Goal: Information Seeking & Learning: Learn about a topic

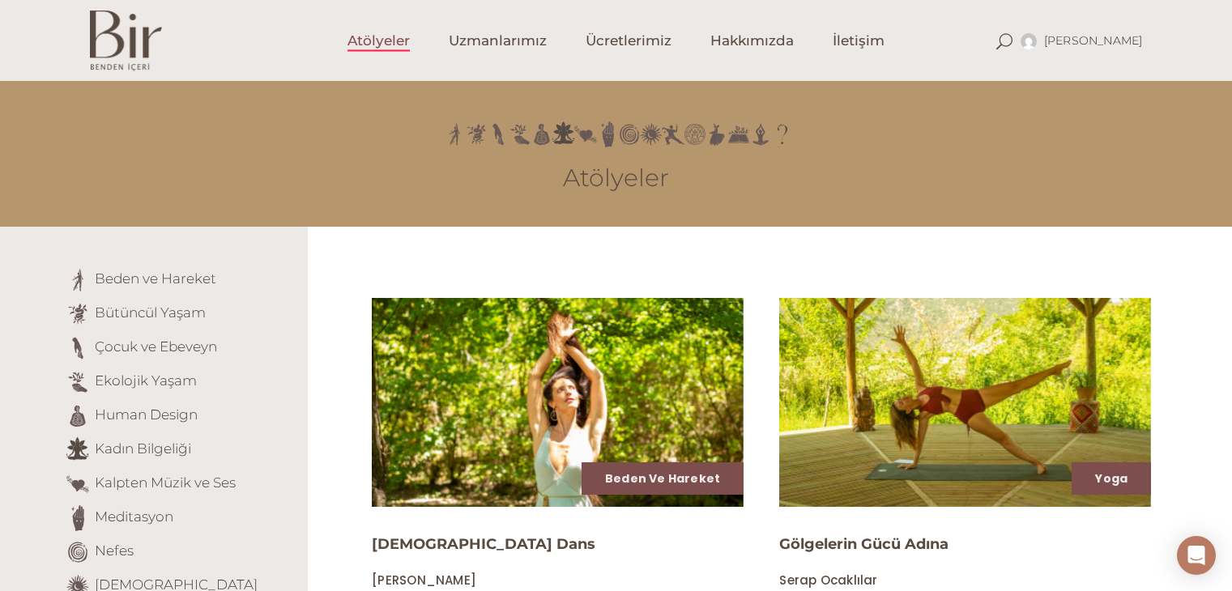
scroll to position [222, 0]
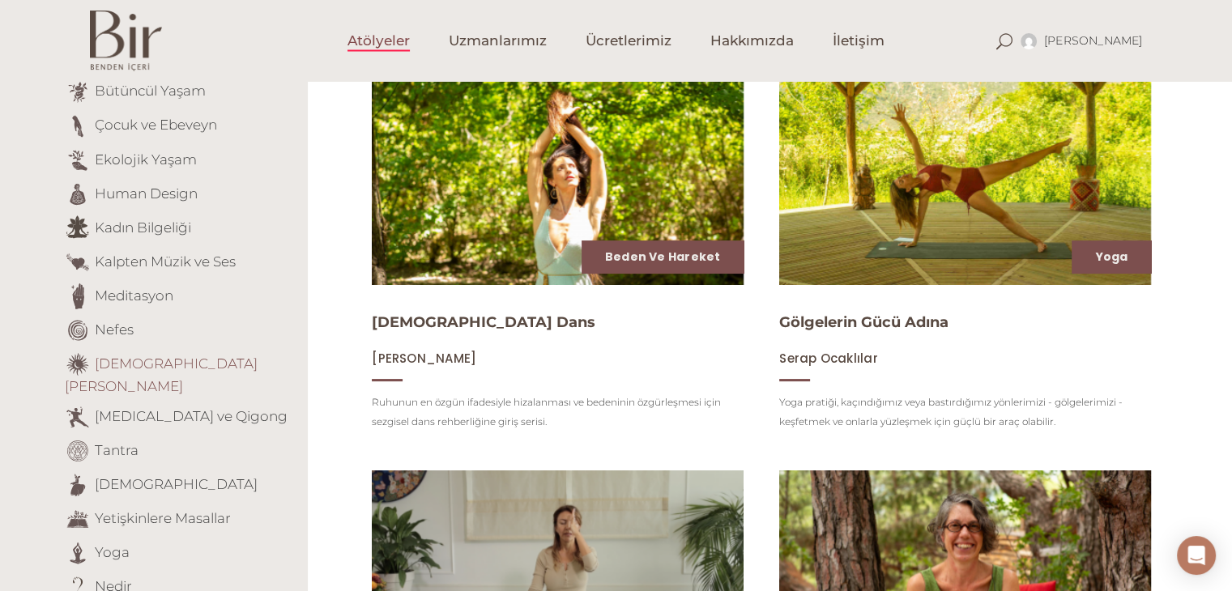
click at [155, 370] on link "[DEMOGRAPHIC_DATA][PERSON_NAME]" at bounding box center [161, 375] width 193 height 40
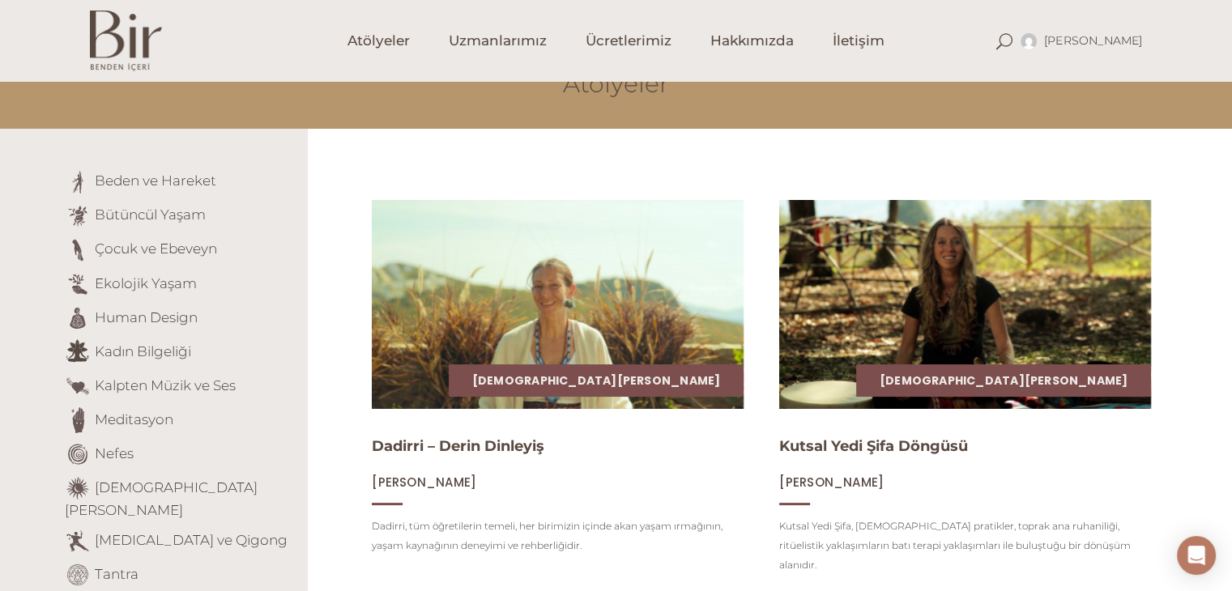
scroll to position [97, 0]
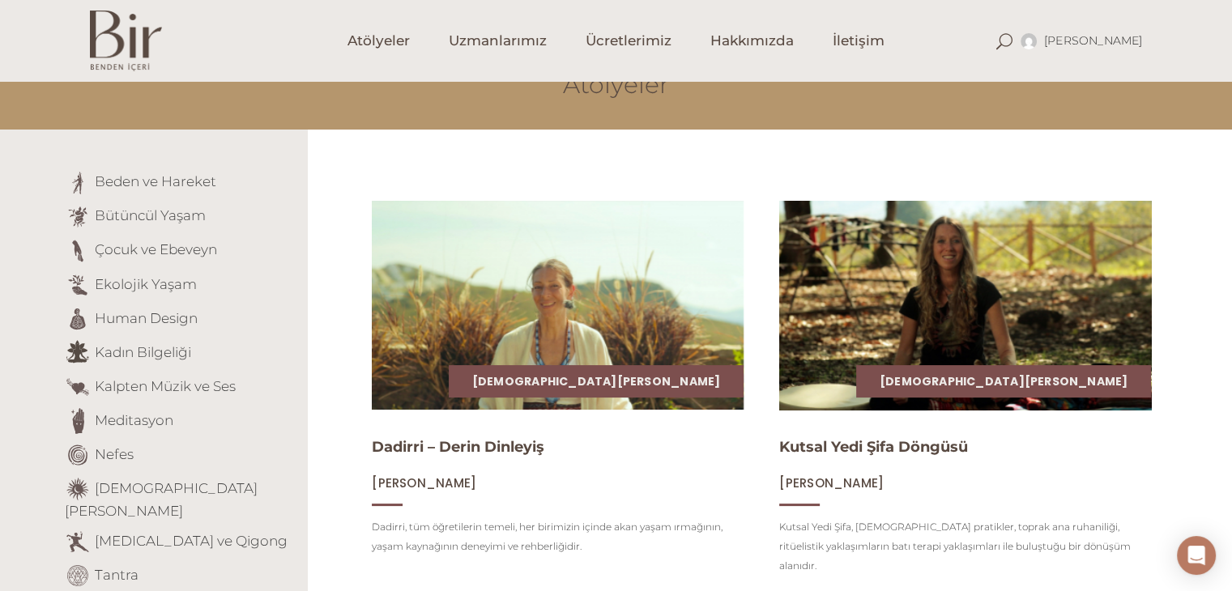
click at [1004, 295] on img at bounding box center [965, 306] width 383 height 216
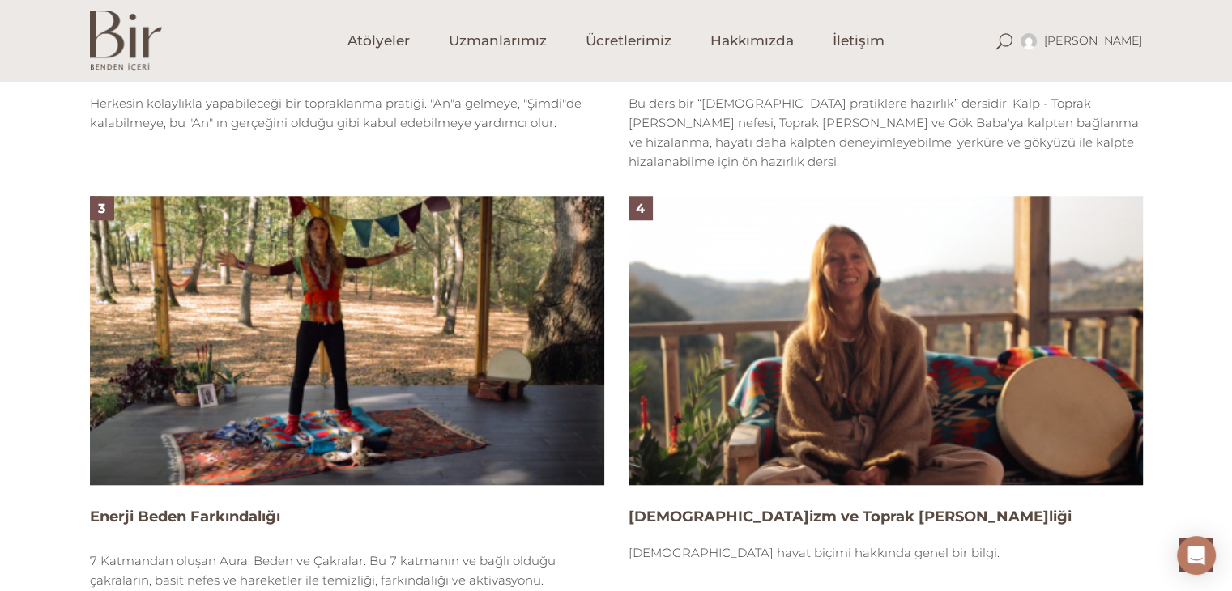
scroll to position [1449, 0]
